Goal: Check status: Check status

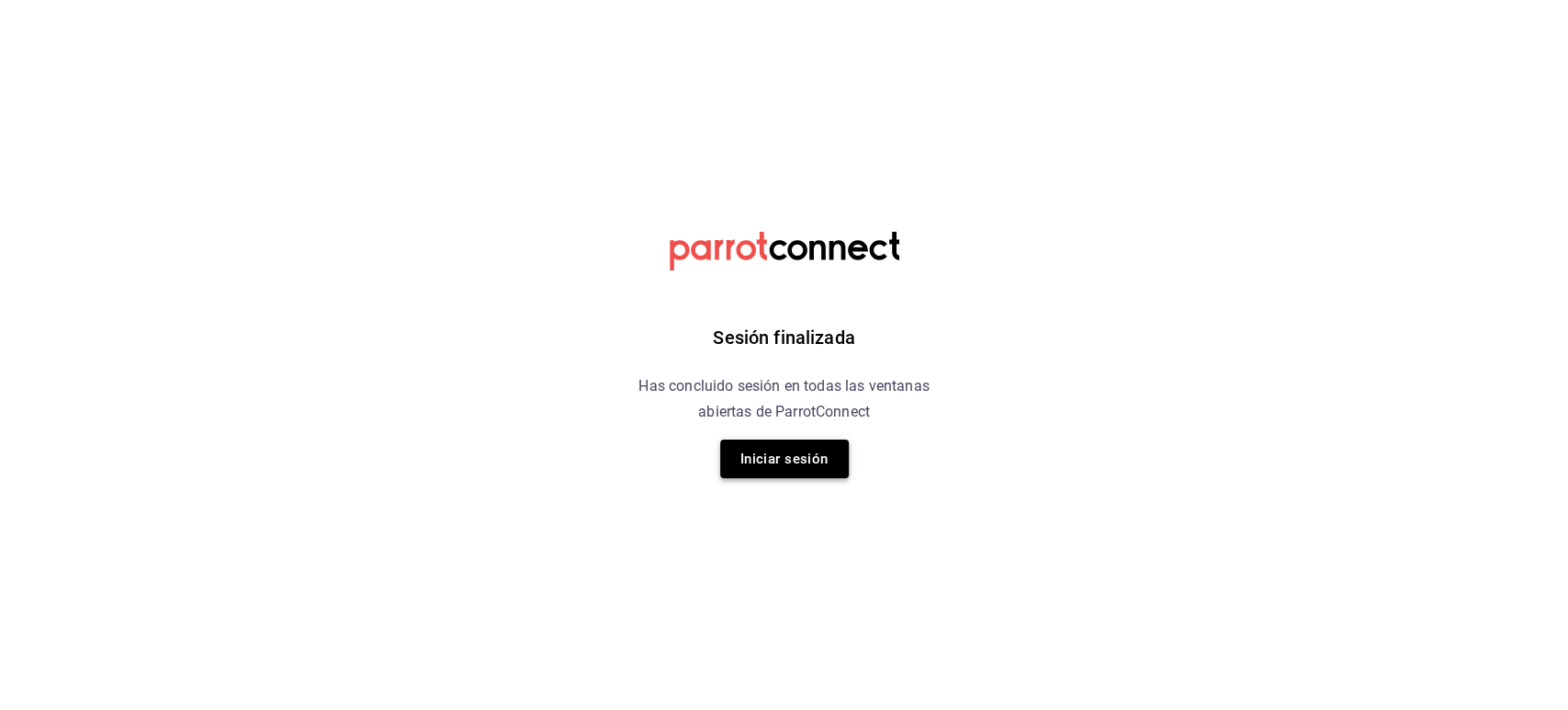
click at [770, 459] on button "Iniciar sesión" at bounding box center [784, 458] width 129 height 38
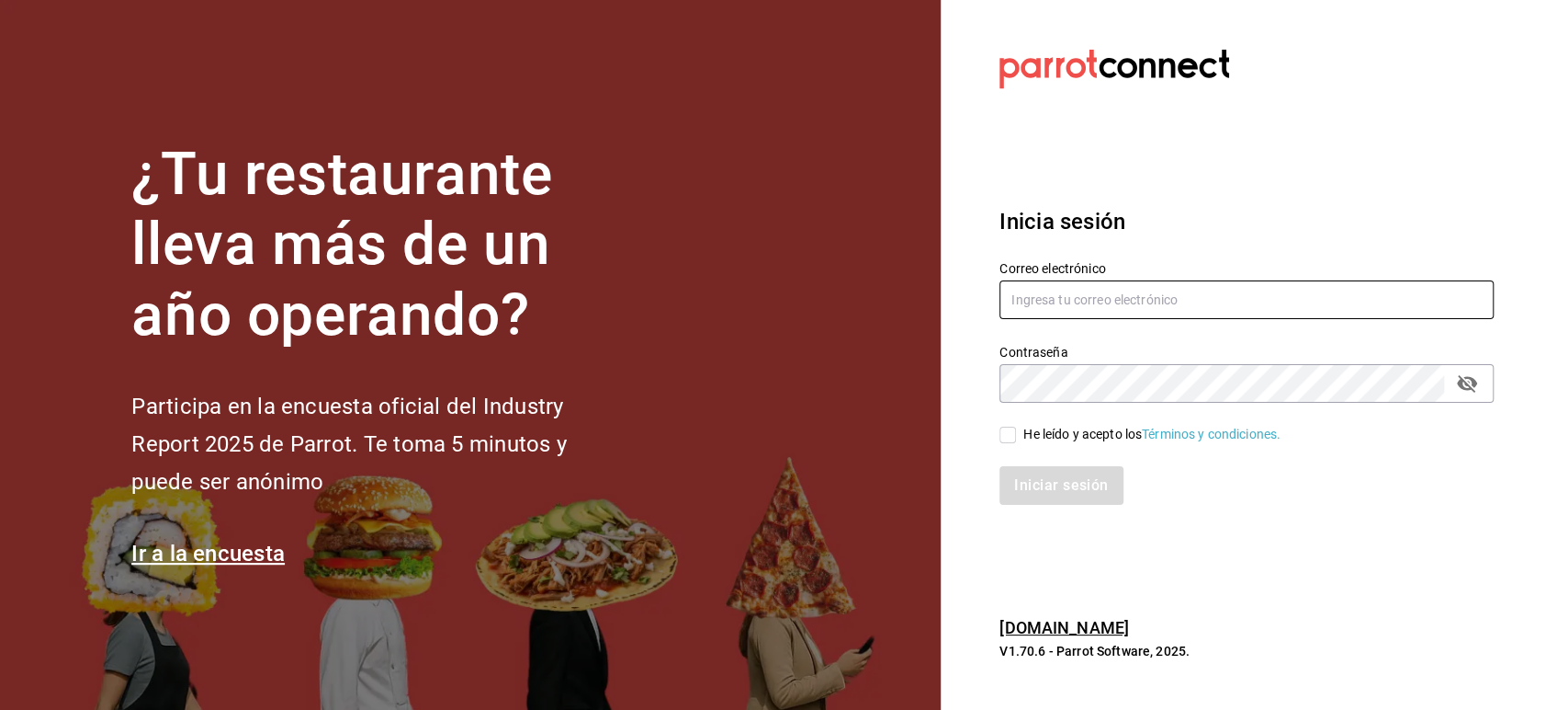
click at [1133, 285] on input "text" at bounding box center [1246, 300] width 495 height 38
type input "restauranteflammingos.ad@gmail.com"
click at [1000, 432] on input "He leído y acepto los Términos y condiciones." at bounding box center [1007, 434] width 16 height 16
checkbox input "true"
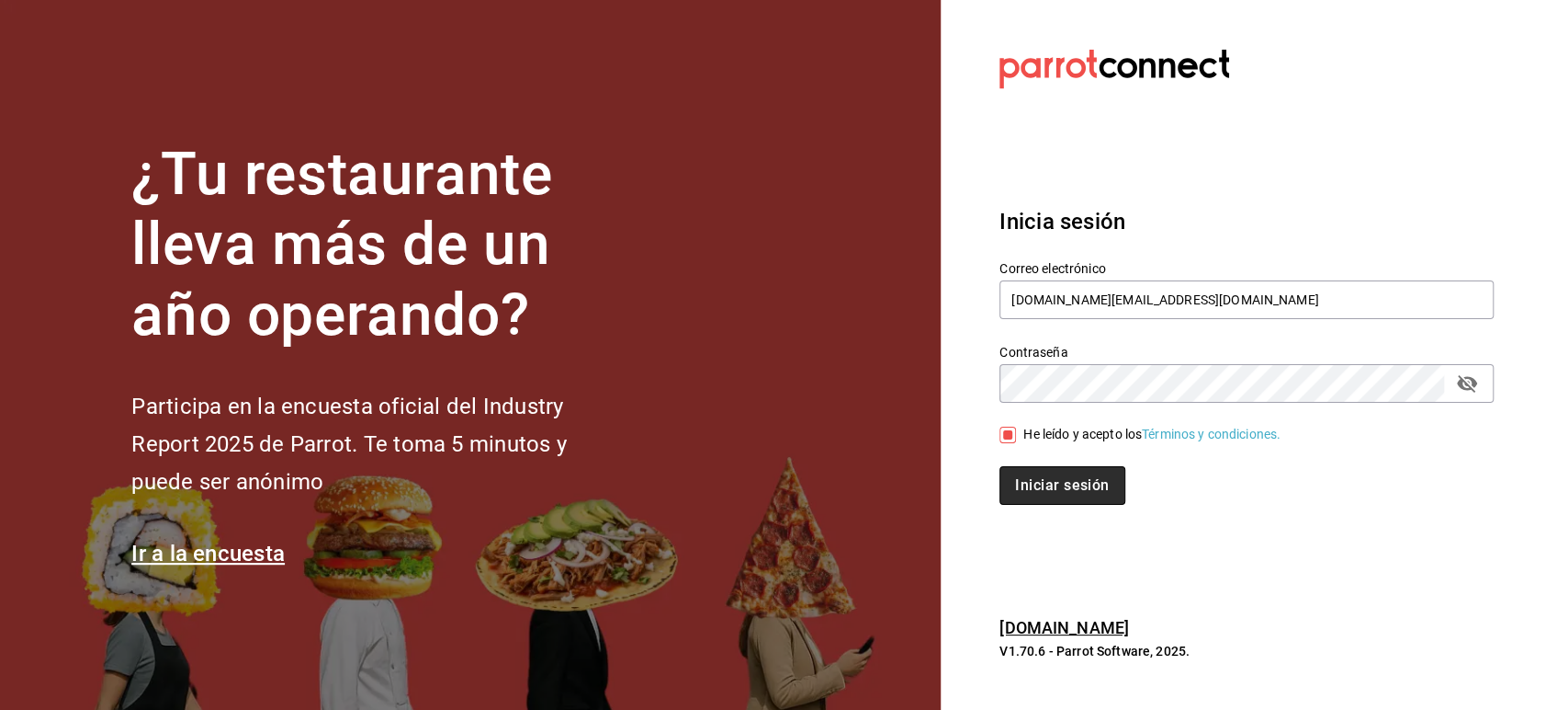
click at [1040, 492] on button "Iniciar sesión" at bounding box center [1062, 485] width 125 height 38
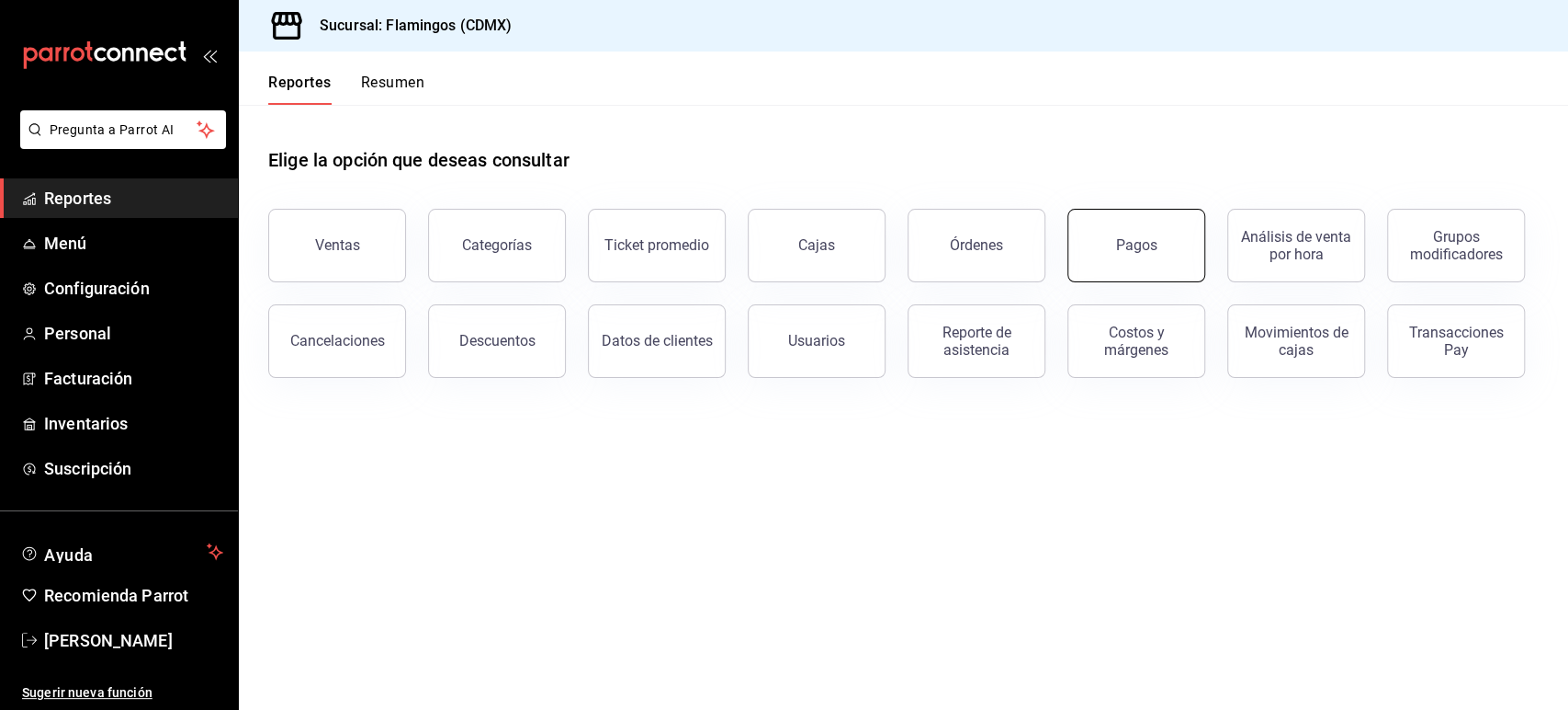
click at [1091, 248] on button "Pagos" at bounding box center [1136, 245] width 137 height 74
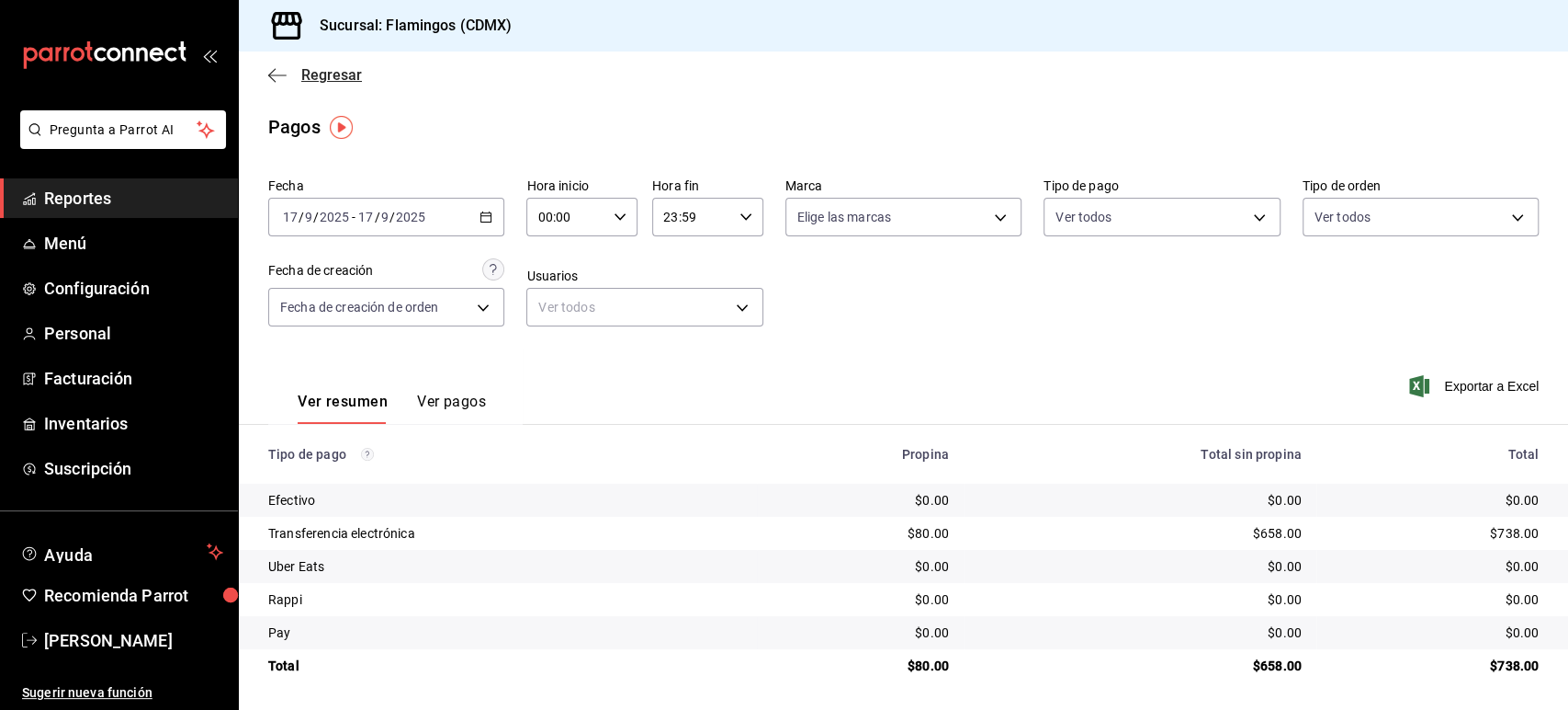
click at [292, 67] on span "Regresar" at bounding box center [315, 75] width 94 height 17
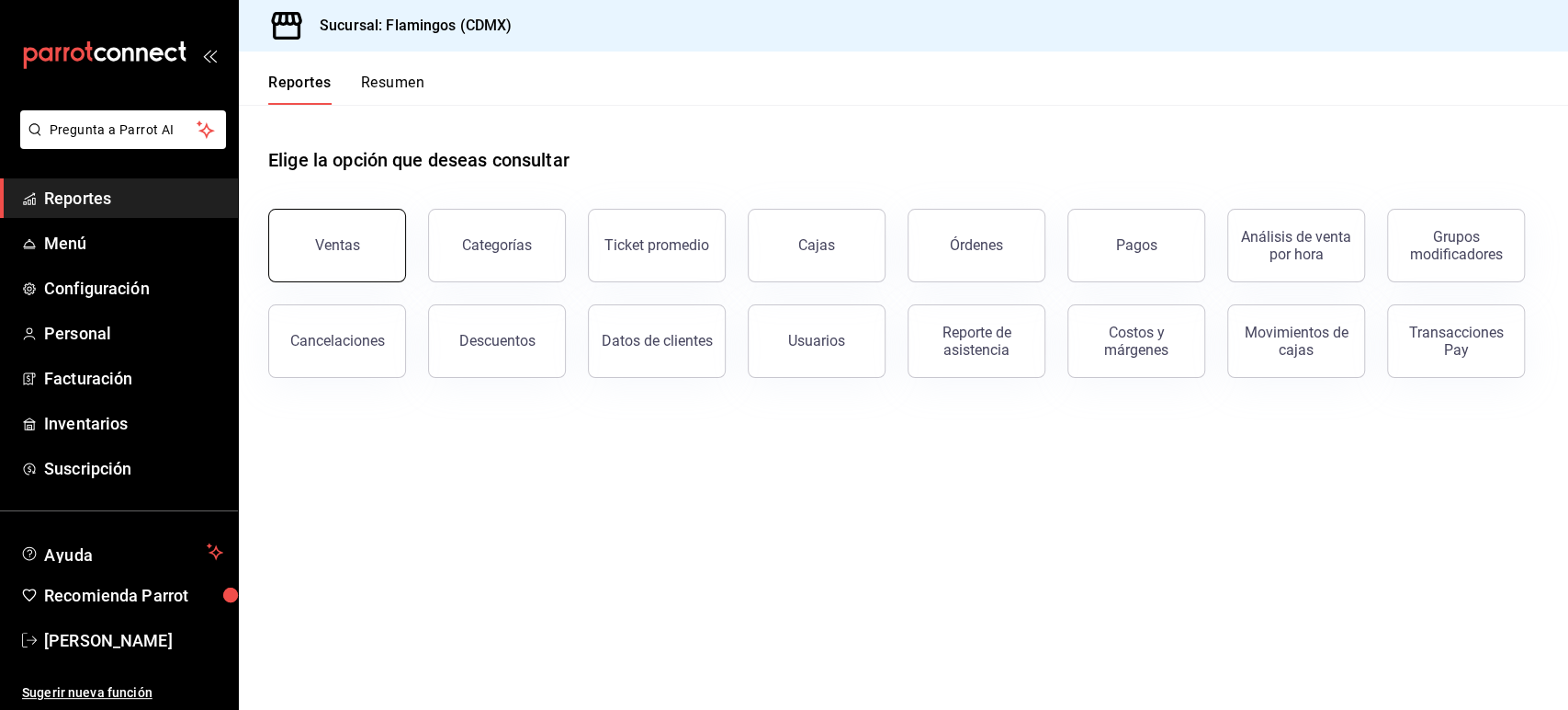
click at [279, 240] on button "Ventas" at bounding box center [336, 245] width 137 height 74
